Goal: Task Accomplishment & Management: Manage account settings

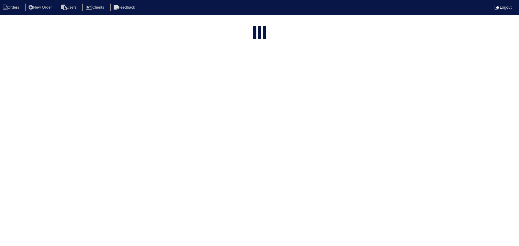
select select "15"
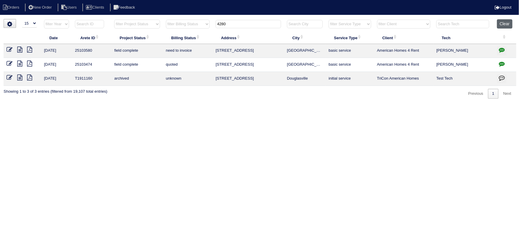
click at [504, 27] on button "Clear" at bounding box center [504, 23] width 15 height 9
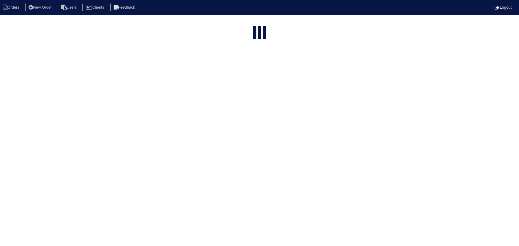
select select "15"
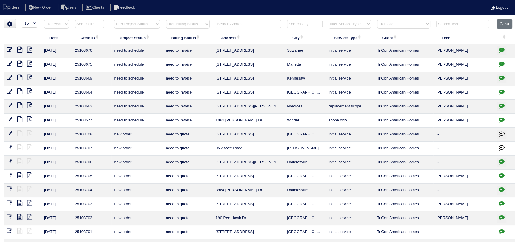
click at [363, 25] on select "filter Service Type -- Any Service Type -- initial service basic service mainte…" at bounding box center [350, 24] width 42 height 9
click at [408, 25] on select "filter Client -- Any Client -- Alan Luther American Homes 4 Rent Arete Personal…" at bounding box center [404, 24] width 54 height 9
click at [377, 20] on select "filter Client -- Any Client -- Alan Luther American Homes 4 Rent Arete Personal…" at bounding box center [404, 24] width 54 height 9
select select "Arete Personal"
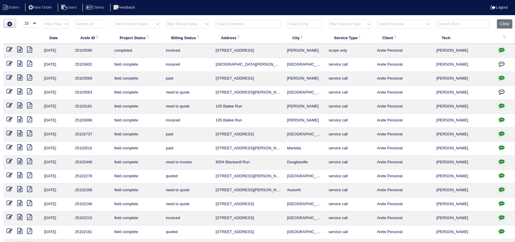
click at [499, 49] on icon "button" at bounding box center [502, 50] width 6 height 6
type textarea "10/1/25 - emailed quote to Payton for his review - rk 10/2/25 - Ordered from Ap…"
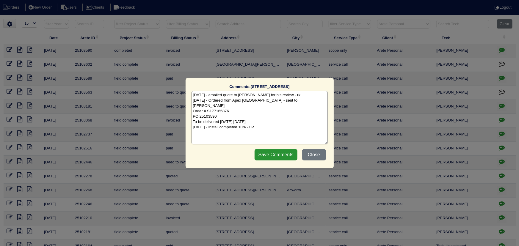
click at [498, 48] on div "Comments: 68 Rosedale Drive Unit B The comments on file have changed since you …" at bounding box center [259, 123] width 519 height 246
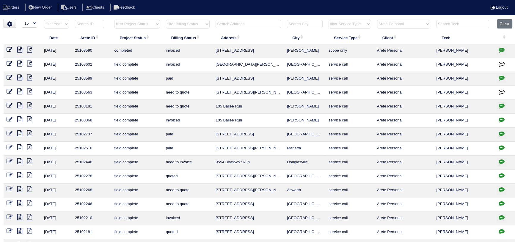
drag, startPoint x: 305, startPoint y: 53, endPoint x: 221, endPoint y: 51, distance: 83.9
click at [212, 46] on tr "10/3/25 25103590 completed invoiced 68 Rosedale Drive Unit B Hiram scope only A…" at bounding box center [260, 51] width 513 height 14
copy tr "68 Rosedale Drive Unit B Hiram"
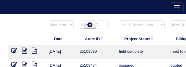
select select "15"
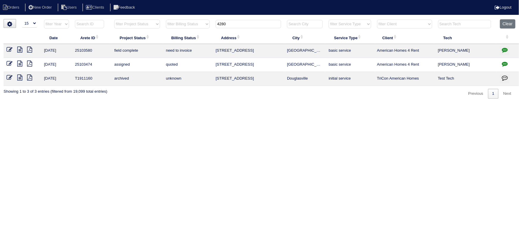
drag, startPoint x: 233, startPoint y: 21, endPoint x: 203, endPoint y: 23, distance: 29.8
click at [186, 23] on tr "filter Year -- Any Year -- 2025 2024 2023 2022 2021 2020 2019 filter Project St…" at bounding box center [262, 25] width 516 height 12
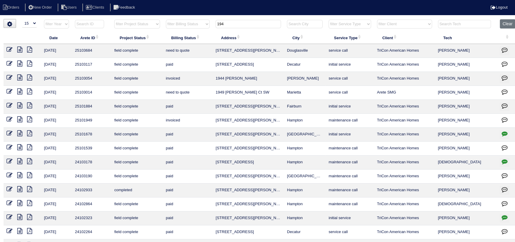
type input "194"
click at [19, 47] on icon at bounding box center [19, 50] width 5 height 6
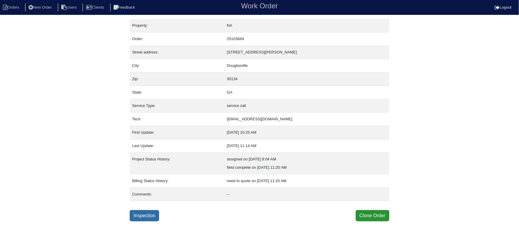
click at [150, 210] on link "Inspection" at bounding box center [144, 215] width 29 height 11
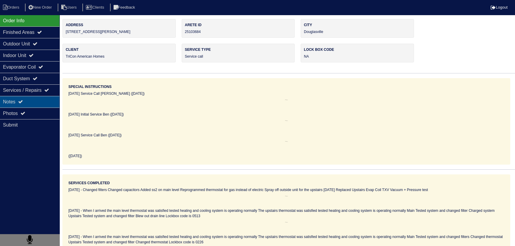
click at [34, 101] on div "Notes" at bounding box center [29, 102] width 59 height 12
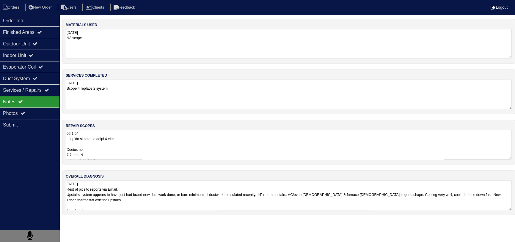
click at [128, 150] on textarea at bounding box center [289, 145] width 446 height 30
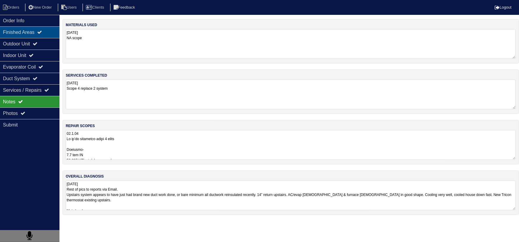
click at [25, 33] on div "Finished Areas" at bounding box center [29, 32] width 59 height 12
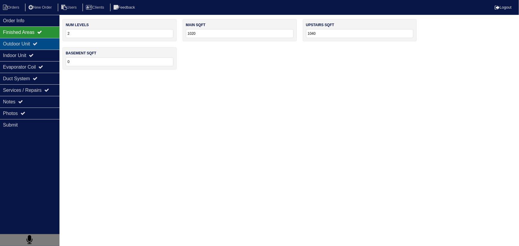
click at [30, 45] on div "Outdoor Unit" at bounding box center [29, 44] width 59 height 12
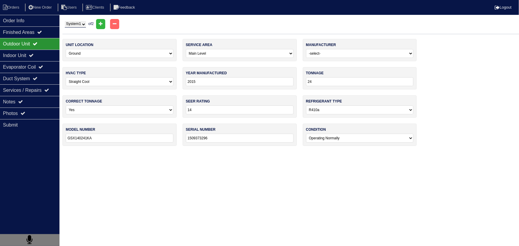
drag, startPoint x: 82, startPoint y: 24, endPoint x: 83, endPoint y: 27, distance: 3.6
click at [82, 24] on select "System 1 System 2" at bounding box center [75, 24] width 21 height 7
select select "2"
click at [65, 21] on select "System 1 System 2" at bounding box center [75, 24] width 21 height 7
select select "1"
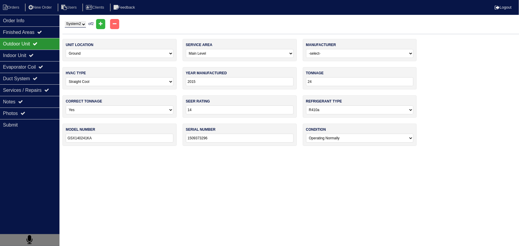
select select "Trane"
type input "2014"
type input "30"
type input "13"
type input "4TTB3030G1000AA"
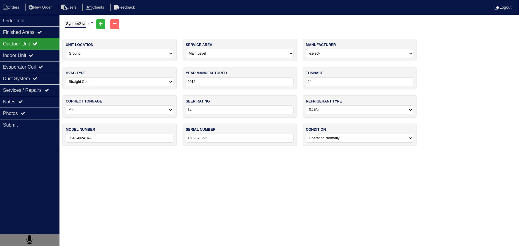
type input "14172SGD3F"
click at [38, 98] on div "Notes" at bounding box center [29, 102] width 59 height 12
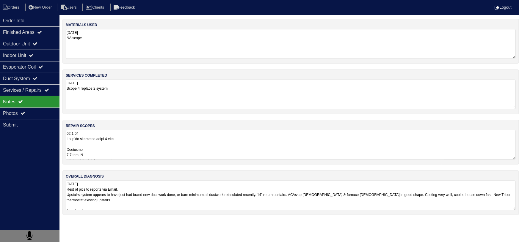
click at [104, 145] on textarea at bounding box center [291, 145] width 450 height 30
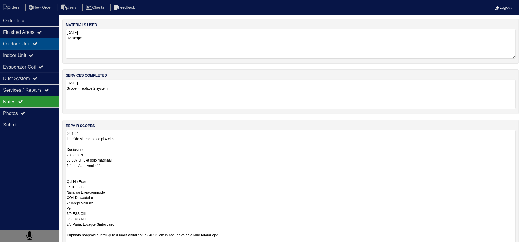
click at [37, 44] on icon at bounding box center [35, 43] width 5 height 5
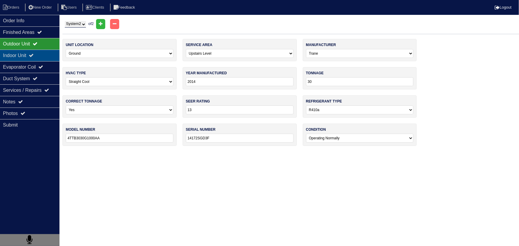
click at [37, 61] on div "Indoor Unit" at bounding box center [29, 56] width 59 height 12
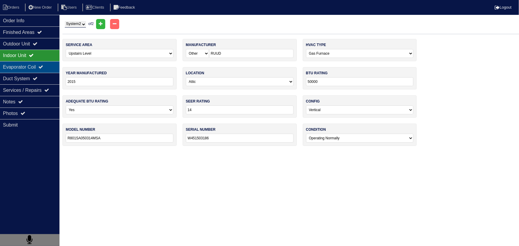
click at [36, 66] on div "Evaporator Coil" at bounding box center [29, 67] width 59 height 12
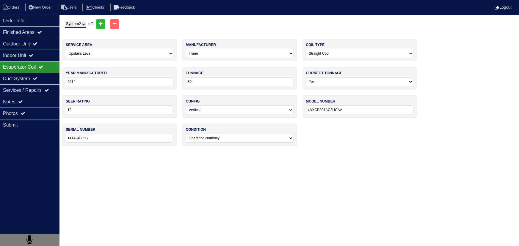
drag, startPoint x: 70, startPoint y: 26, endPoint x: 74, endPoint y: 27, distance: 4.6
click at [70, 26] on select "System 1 System 2" at bounding box center [75, 24] width 21 height 7
click at [65, 21] on select "System 1 System 2" at bounding box center [75, 24] width 21 height 7
click at [77, 26] on select "System 1 System 2" at bounding box center [75, 24] width 21 height 7
select select "1"
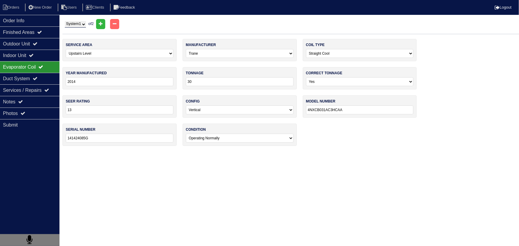
click at [65, 21] on select "System 1 System 2" at bounding box center [75, 24] width 21 height 7
select select "0"
select select "Goodman"
type input "24"
type input "14"
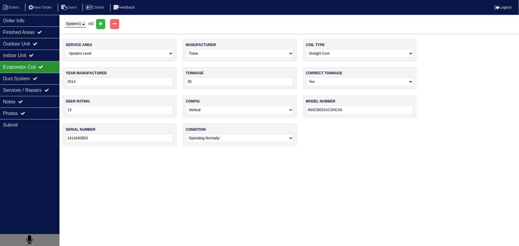
type input "CAPF1824B6DB"
type input "1408730725"
click at [42, 59] on div "Indoor Unit" at bounding box center [29, 56] width 59 height 12
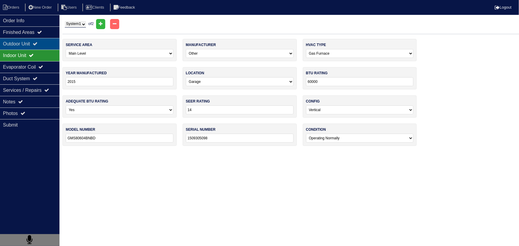
click at [45, 48] on div "Outdoor Unit" at bounding box center [29, 44] width 59 height 12
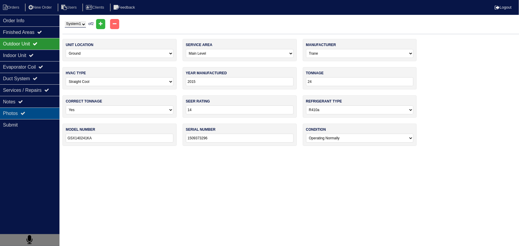
click at [30, 115] on div "Photos" at bounding box center [29, 114] width 59 height 12
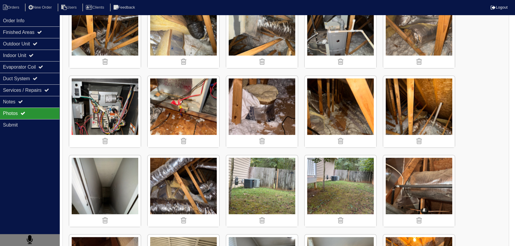
scroll to position [108, 0]
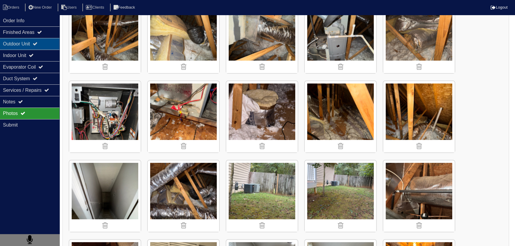
click at [49, 43] on div "Outdoor Unit" at bounding box center [29, 44] width 59 height 12
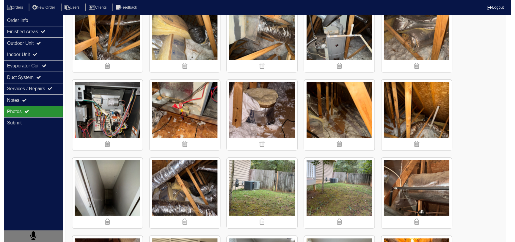
scroll to position [0, 0]
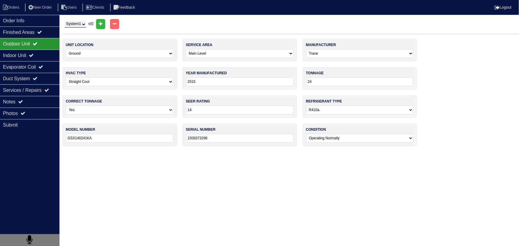
click at [75, 24] on select "System 1 System 2" at bounding box center [75, 24] width 21 height 7
select select "2"
click at [65, 21] on select "System 1 System 2" at bounding box center [75, 24] width 21 height 7
select select "1"
select select "Trane"
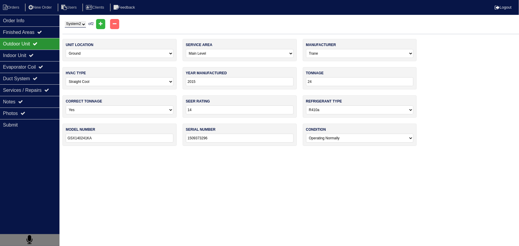
type input "2014"
type input "30"
type input "13"
type input "4TTB3030G1000AA"
type input "14172SGD3F"
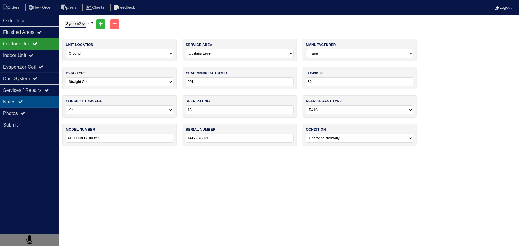
click at [12, 98] on div "Notes" at bounding box center [29, 102] width 59 height 12
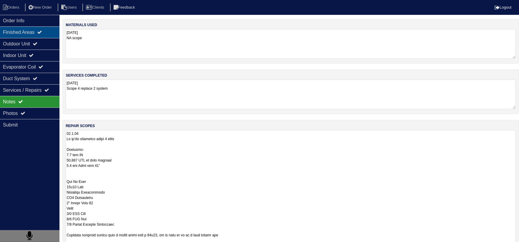
click at [18, 32] on div "Finished Areas" at bounding box center [29, 32] width 59 height 12
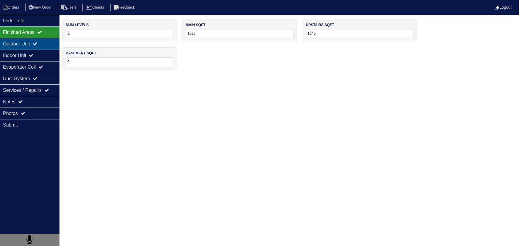
click at [39, 49] on div "Outdoor Unit" at bounding box center [29, 44] width 59 height 12
select select "2"
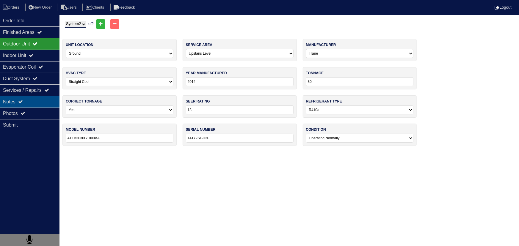
click at [43, 107] on div "Order Info Finished Areas Outdoor Unit Indoor Unit Evaporator Coil Duct System …" at bounding box center [29, 138] width 59 height 246
click at [45, 111] on div "Photos" at bounding box center [29, 114] width 59 height 12
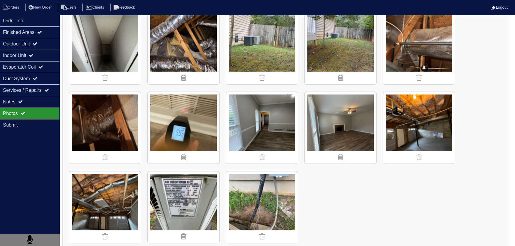
scroll to position [265, 0]
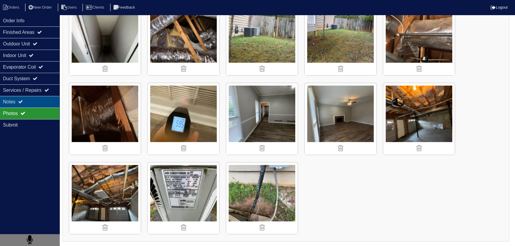
click at [49, 98] on div "Notes" at bounding box center [29, 102] width 59 height 12
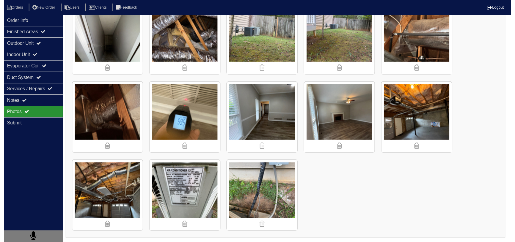
scroll to position [0, 0]
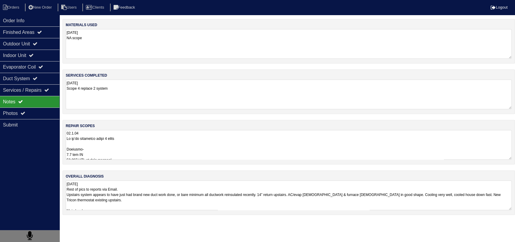
click at [145, 147] on textarea at bounding box center [289, 145] width 446 height 30
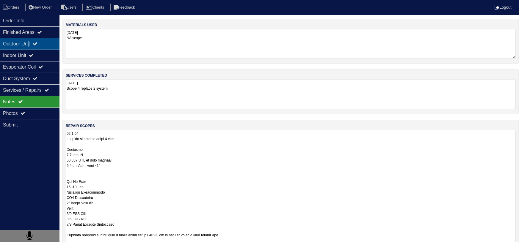
click at [31, 47] on div "Outdoor Unit" at bounding box center [29, 44] width 59 height 12
select select "2"
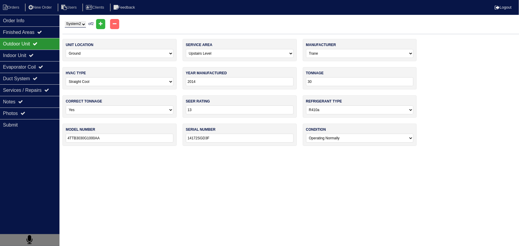
drag, startPoint x: 30, startPoint y: 21, endPoint x: 22, endPoint y: 12, distance: 11.4
click at [30, 21] on div "Order Info" at bounding box center [29, 21] width 59 height 12
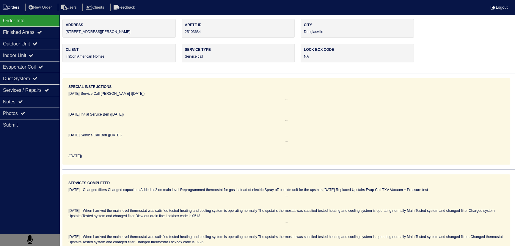
click at [14, 8] on li "Orders" at bounding box center [12, 8] width 24 height 8
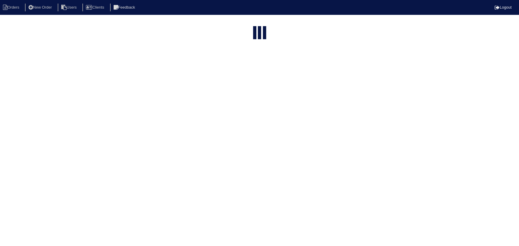
select select "15"
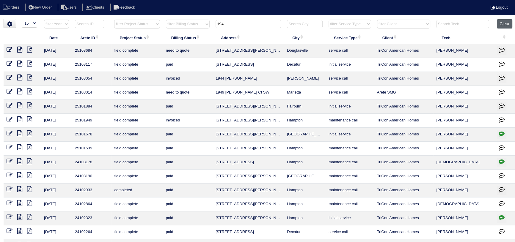
click at [500, 23] on button "Clear" at bounding box center [504, 23] width 15 height 9
click at [362, 24] on select "filter Service Type -- Any Service Type -- initial service basic service mainte…" at bounding box center [350, 24] width 42 height 9
click at [399, 26] on select "filter Client -- Any Client -- [PERSON_NAME] American Homes 4 Rent Arete Person…" at bounding box center [404, 24] width 54 height 9
select select "American Homes 4 Rent"
click at [377, 20] on select "filter Client -- Any Client -- [PERSON_NAME] American Homes 4 Rent Arete Person…" at bounding box center [404, 24] width 54 height 9
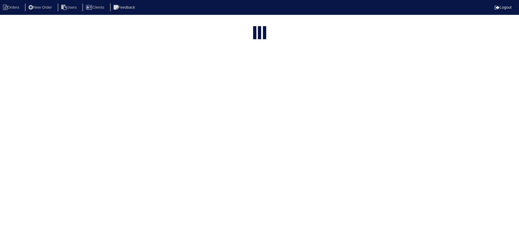
select select "15"
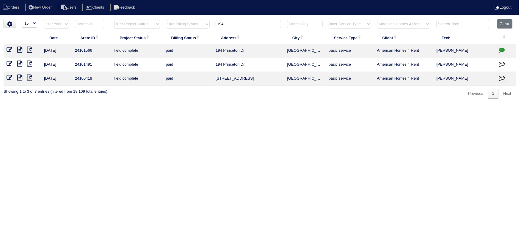
click at [402, 24] on select "filter Client -- Any Client -- [PERSON_NAME] American Homes 4 Rent Arete Person…" at bounding box center [404, 24] width 54 height 9
select select "Arete Personal"
click at [377, 20] on select "filter Client -- Any Client -- [PERSON_NAME] American Homes 4 Rent Arete Person…" at bounding box center [404, 24] width 54 height 9
type input "194"
select select "Arete Personal"
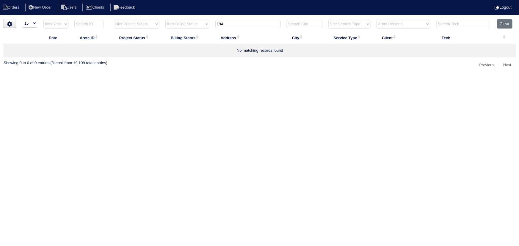
click at [267, 20] on input "194" at bounding box center [247, 24] width 65 height 8
type input "1"
select select "Arete Personal"
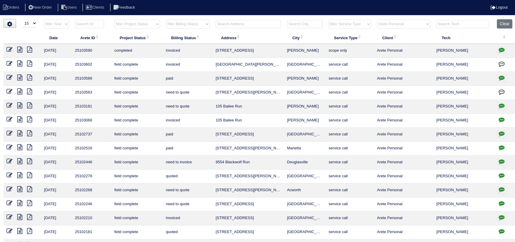
drag, startPoint x: 349, startPoint y: 24, endPoint x: 356, endPoint y: 28, distance: 8.0
click at [349, 24] on select "filter Service Type -- Any Service Type -- initial service basic service mainte…" at bounding box center [350, 24] width 42 height 9
drag, startPoint x: 406, startPoint y: 22, endPoint x: 403, endPoint y: 24, distance: 3.5
click at [403, 24] on select "filter Client -- Any Client -- [PERSON_NAME] American Homes 4 Rent Arete Person…" at bounding box center [404, 24] width 54 height 9
click at [377, 20] on select "filter Client -- Any Client -- [PERSON_NAME] American Homes 4 Rent Arete Person…" at bounding box center [404, 24] width 54 height 9
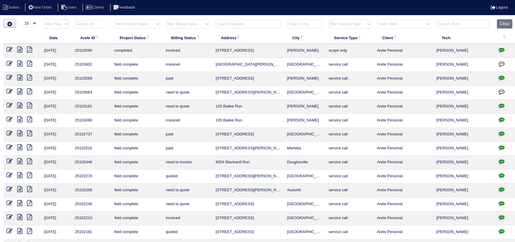
select select "Arete SMG"
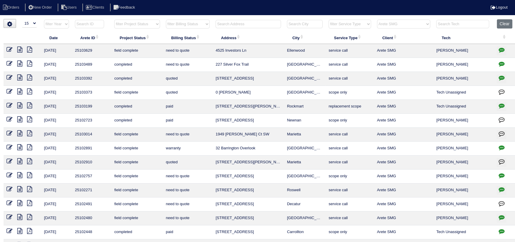
click at [502, 51] on icon "button" at bounding box center [502, 50] width 6 height 6
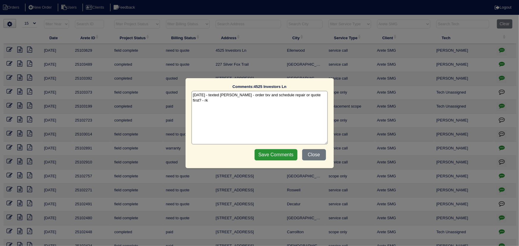
click at [502, 51] on div "Comments: 4525 Investors Ln The comments on file have changed since you started…" at bounding box center [259, 123] width 519 height 246
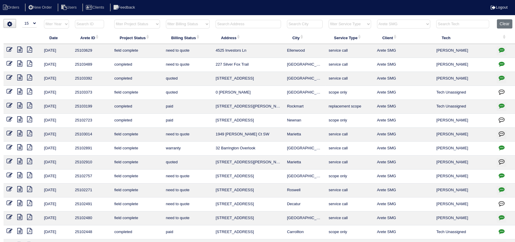
click at [502, 51] on icon "button" at bounding box center [502, 50] width 6 height 6
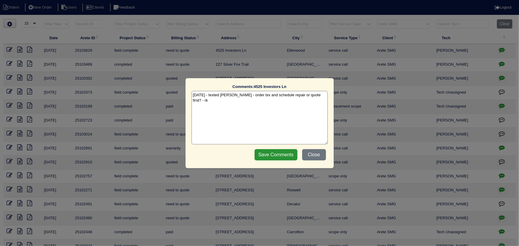
click at [502, 51] on div "Comments: 4525 Investors Ln The comments on file have changed since you started…" at bounding box center [259, 123] width 519 height 246
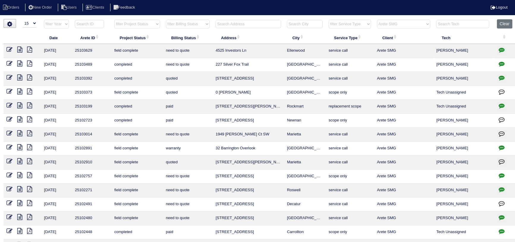
click at [502, 61] on icon "button" at bounding box center [502, 64] width 6 height 6
type textarea "[DATE] - Per [PERSON_NAME] - order equipment - texted [PERSON_NAME] to review q…"
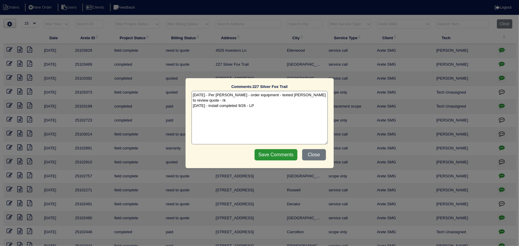
click at [502, 61] on div "Comments: [STREET_ADDRESS] The comments on file have changed since you started …" at bounding box center [259, 123] width 519 height 246
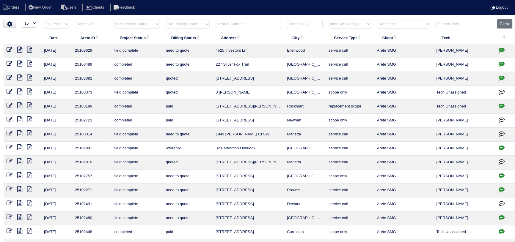
drag, startPoint x: 195, startPoint y: 67, endPoint x: 205, endPoint y: 45, distance: 23.8
click at [201, 51] on tbody "[DATE] 25103629 field complete need to quote 4525 Investors [PERSON_NAME] servi…" at bounding box center [260, 149] width 513 height 210
